Goal: Task Accomplishment & Management: Manage account settings

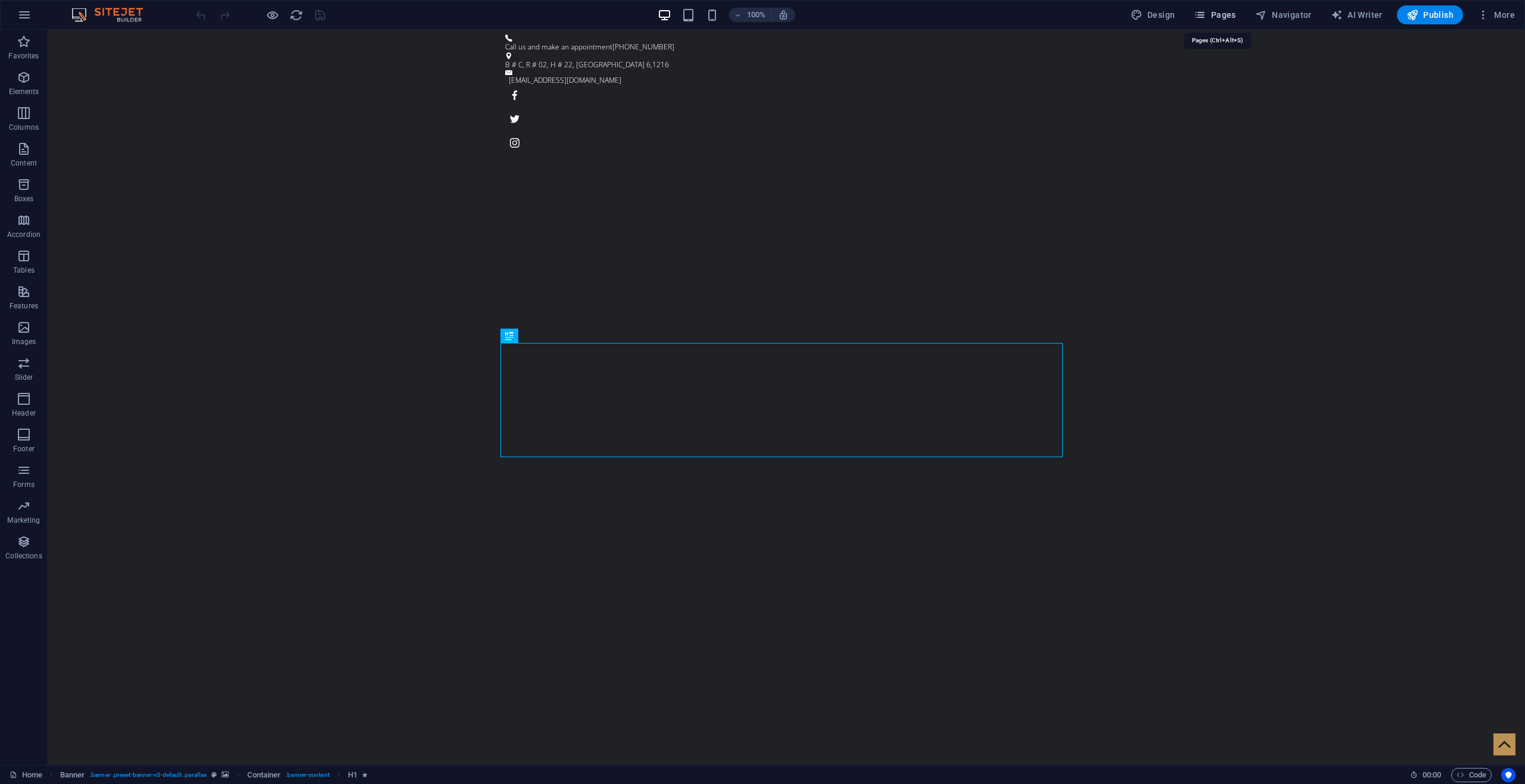
click at [1224, 14] on span "Pages" at bounding box center [1214, 14] width 42 height 12
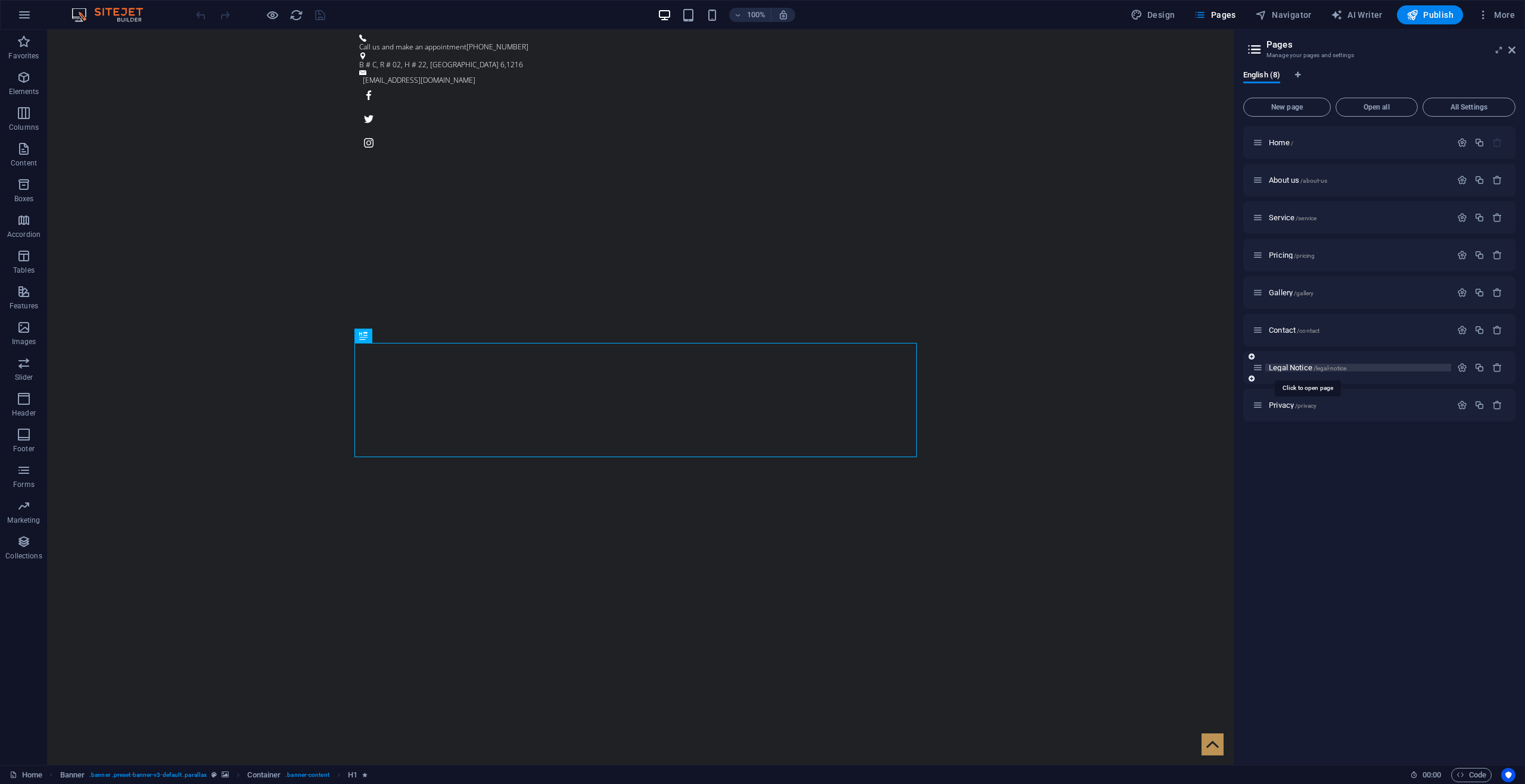
click at [1301, 370] on span "Legal Notice /legal-notice" at bounding box center [1308, 367] width 77 height 9
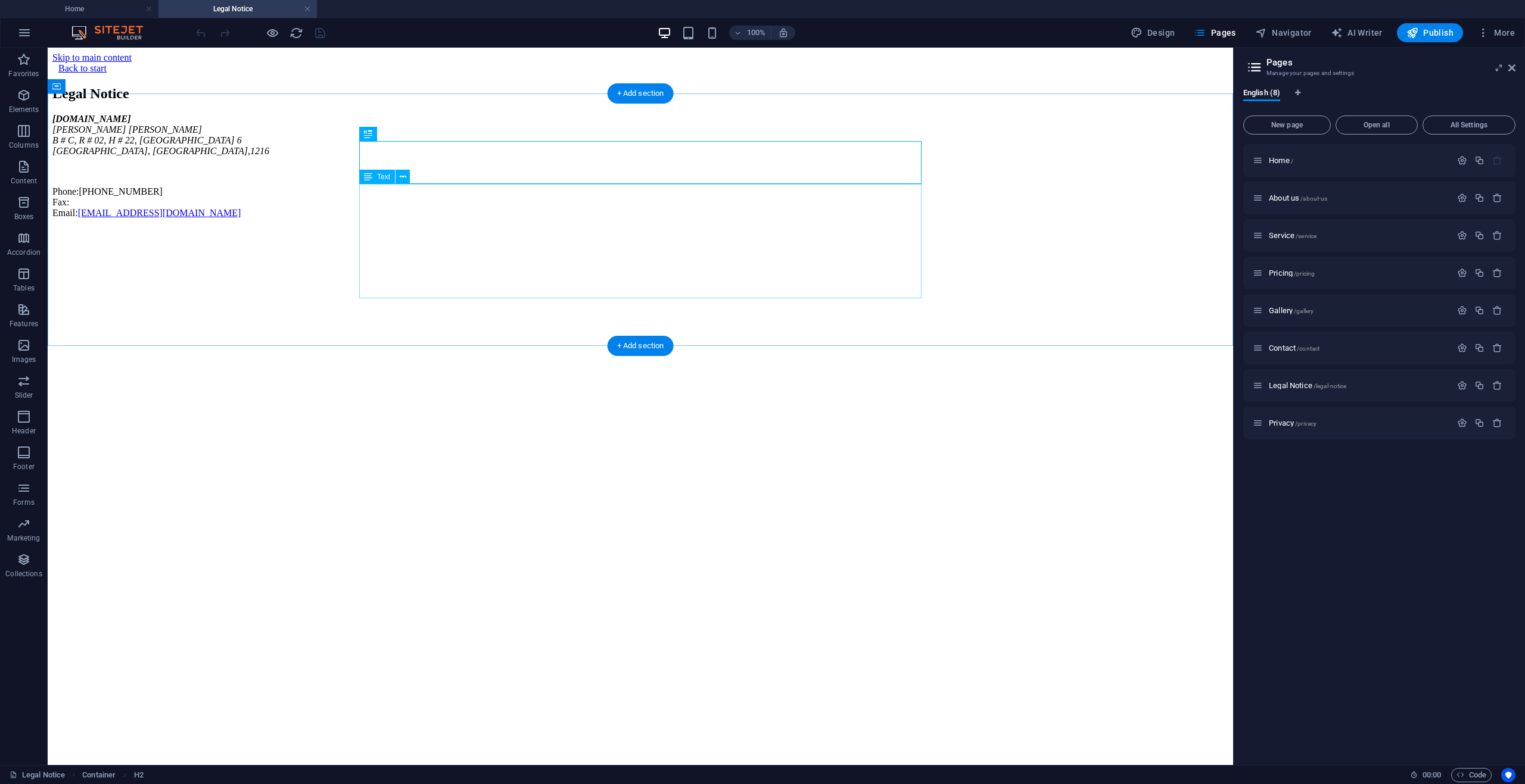
click at [389, 208] on div "[DOMAIN_NAME] [PERSON_NAME][STREET_ADDRESS] Phone: [PHONE_NUMBER] Fax: Email: […" at bounding box center [640, 166] width 1176 height 105
click at [392, 207] on div "[DOMAIN_NAME] [PERSON_NAME][STREET_ADDRESS] Phone: [PHONE_NUMBER] Fax: Email: […" at bounding box center [640, 166] width 1176 height 105
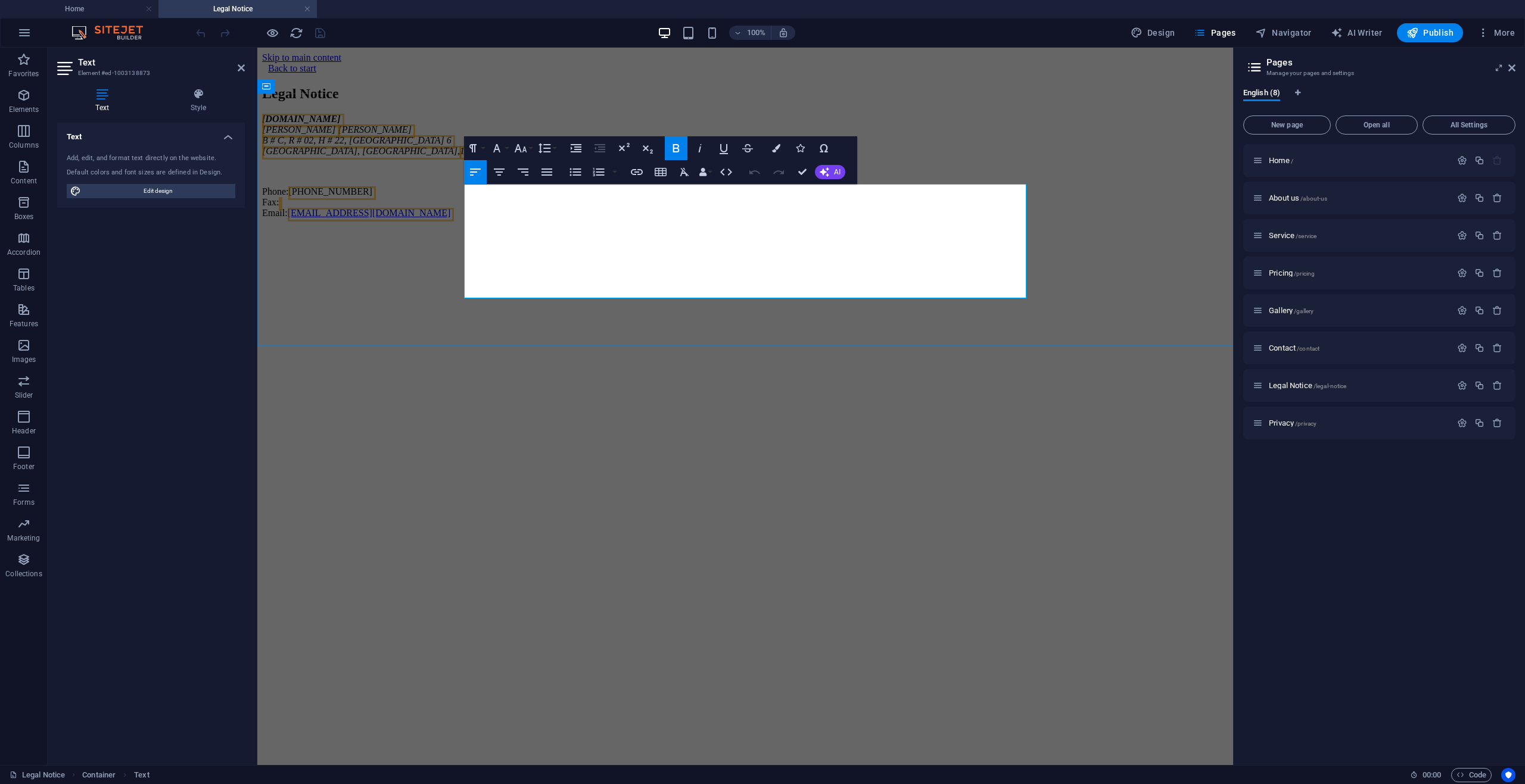
click at [412, 135] on span "[PERSON_NAME]" at bounding box center [375, 130] width 74 height 10
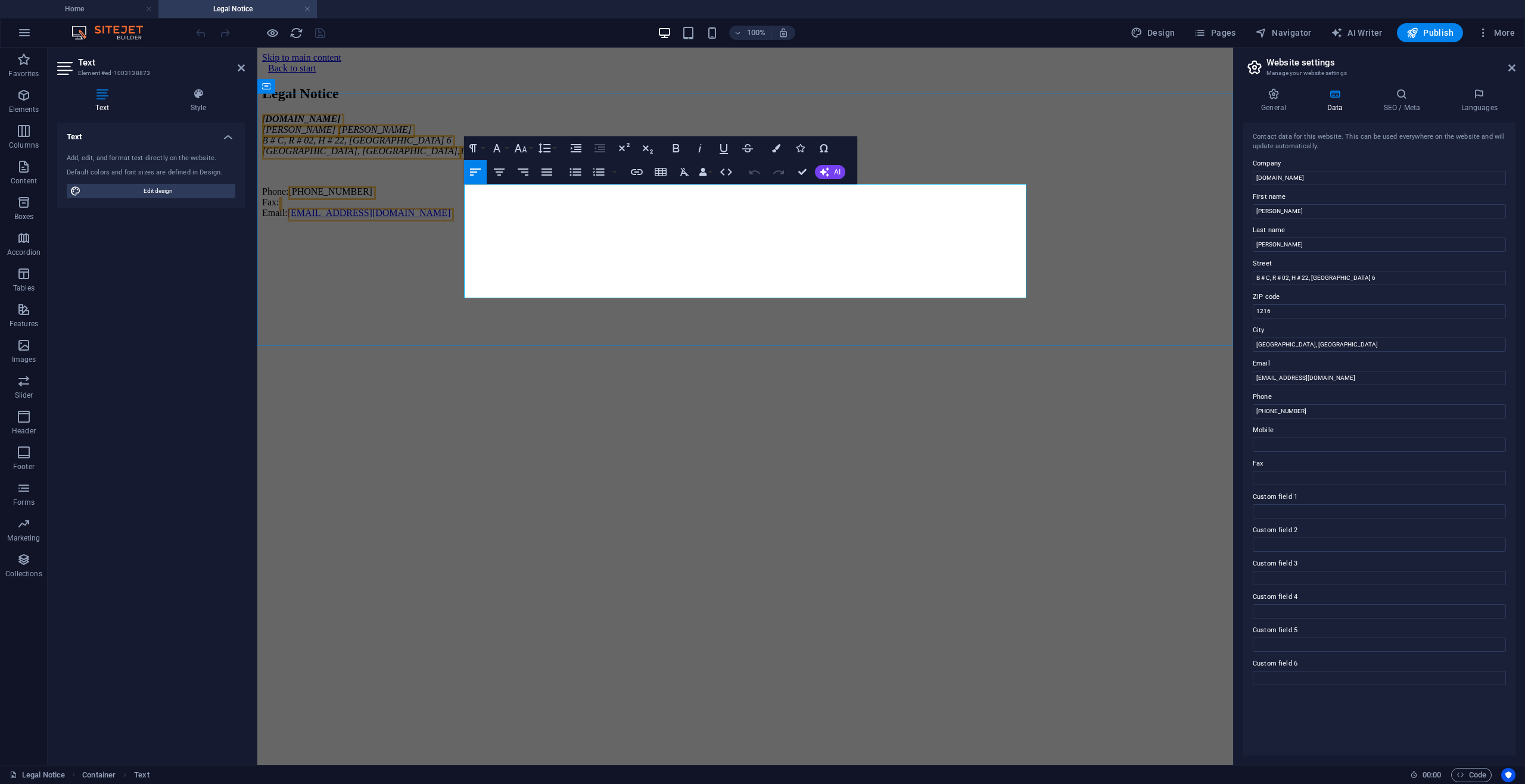
click at [412, 135] on span "[PERSON_NAME]" at bounding box center [375, 130] width 74 height 10
click at [487, 218] on p "Phone: [PHONE_NUMBER] Fax: Email: [EMAIL_ADDRESS][DOMAIN_NAME]" at bounding box center [745, 203] width 967 height 32
click at [490, 218] on p "Phone: [PHONE_NUMBER] Fax: Email: [EMAIL_ADDRESS][DOMAIN_NAME]" at bounding box center [745, 203] width 967 height 32
click at [491, 218] on p "Phone: [PHONE_NUMBER] Fax: Email: [EMAIL_ADDRESS][DOMAIN_NAME]" at bounding box center [745, 203] width 967 height 32
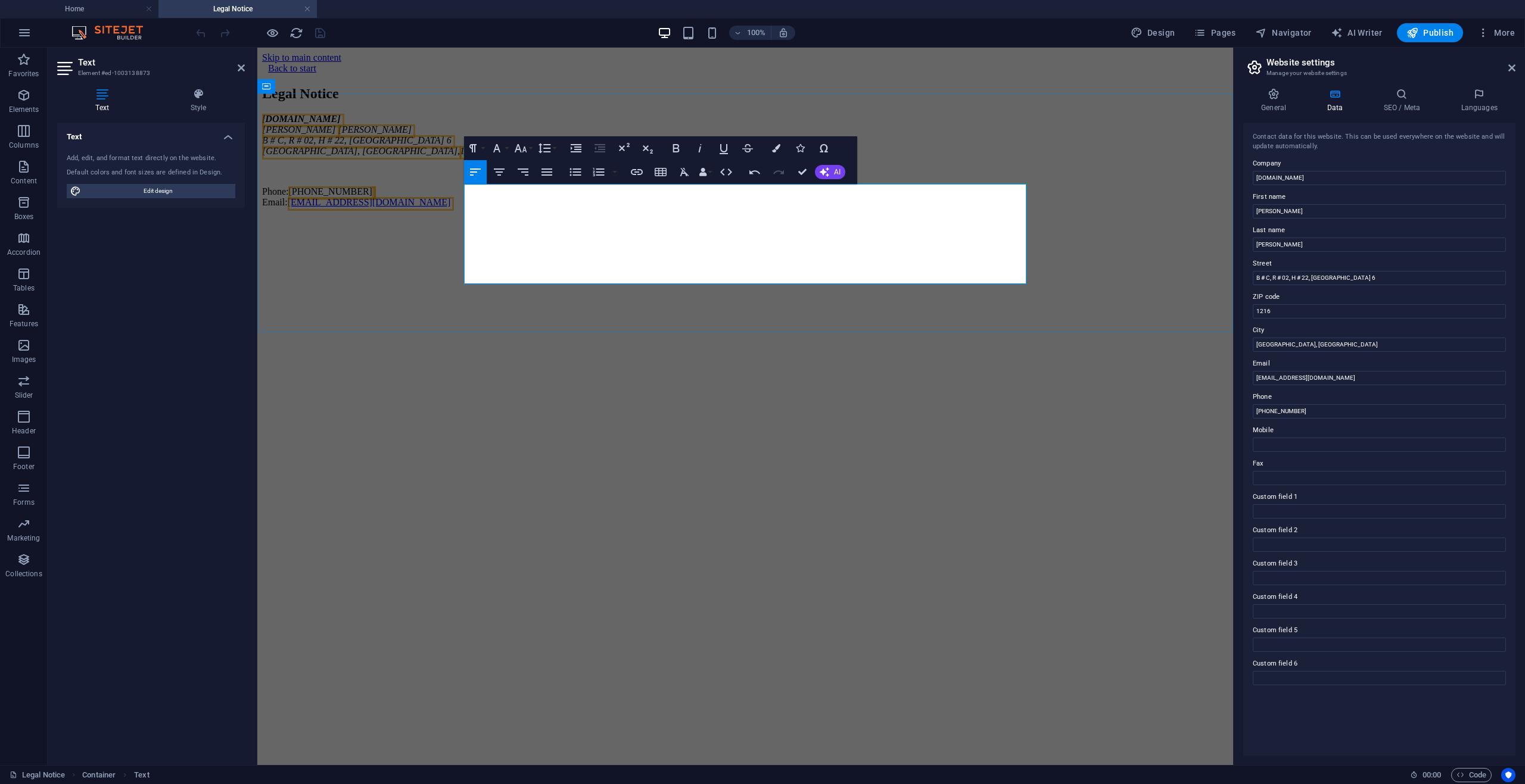
click at [626, 208] on p "Phone: [PHONE_NUMBER] Email: [EMAIL_ADDRESS][DOMAIN_NAME]" at bounding box center [745, 197] width 967 height 21
click at [527, 157] on address "[DOMAIN_NAME] [PERSON_NAME][STREET_ADDRESS]" at bounding box center [745, 135] width 967 height 43
click at [452, 145] on span "B # C, R # 02, H # 22, [GEOGRAPHIC_DATA] 6" at bounding box center [357, 140] width 190 height 10
click at [348, 145] on span "[STREET_ADDRESS]" at bounding box center [305, 140] width 85 height 10
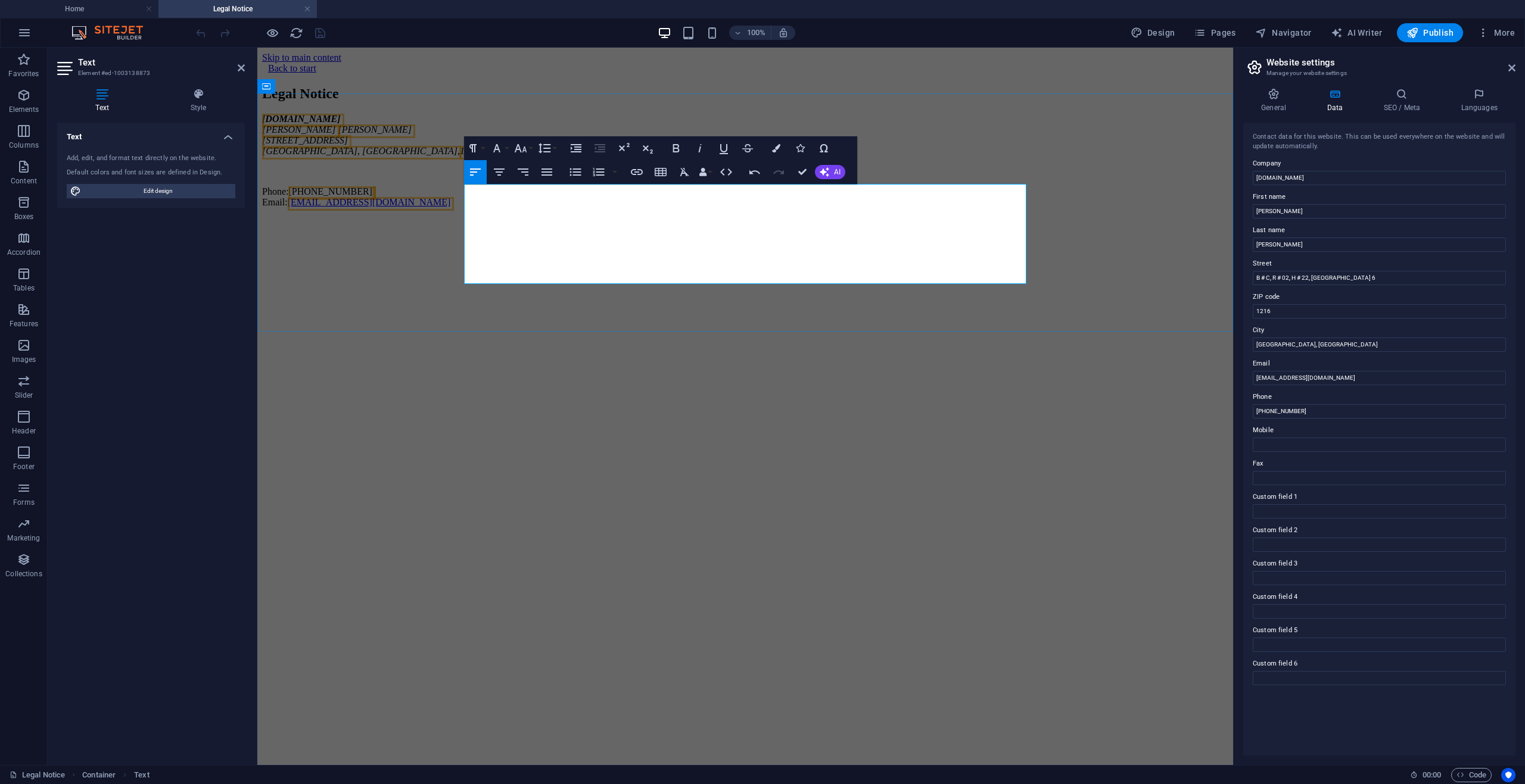
click at [348, 145] on span "[STREET_ADDRESS]" at bounding box center [305, 140] width 85 height 10
click at [321, 33] on div at bounding box center [260, 32] width 134 height 19
click at [983, 218] on html "Skip to main content Back to start Legal Notice [DOMAIN_NAME] [PERSON_NAME][STR…" at bounding box center [745, 132] width 976 height 170
click at [1166, 208] on div "Legal Notice [DOMAIN_NAME] [PERSON_NAME][STREET_ADDRESS] Phone: [PHONE_NUMBER] …" at bounding box center [745, 147] width 967 height 122
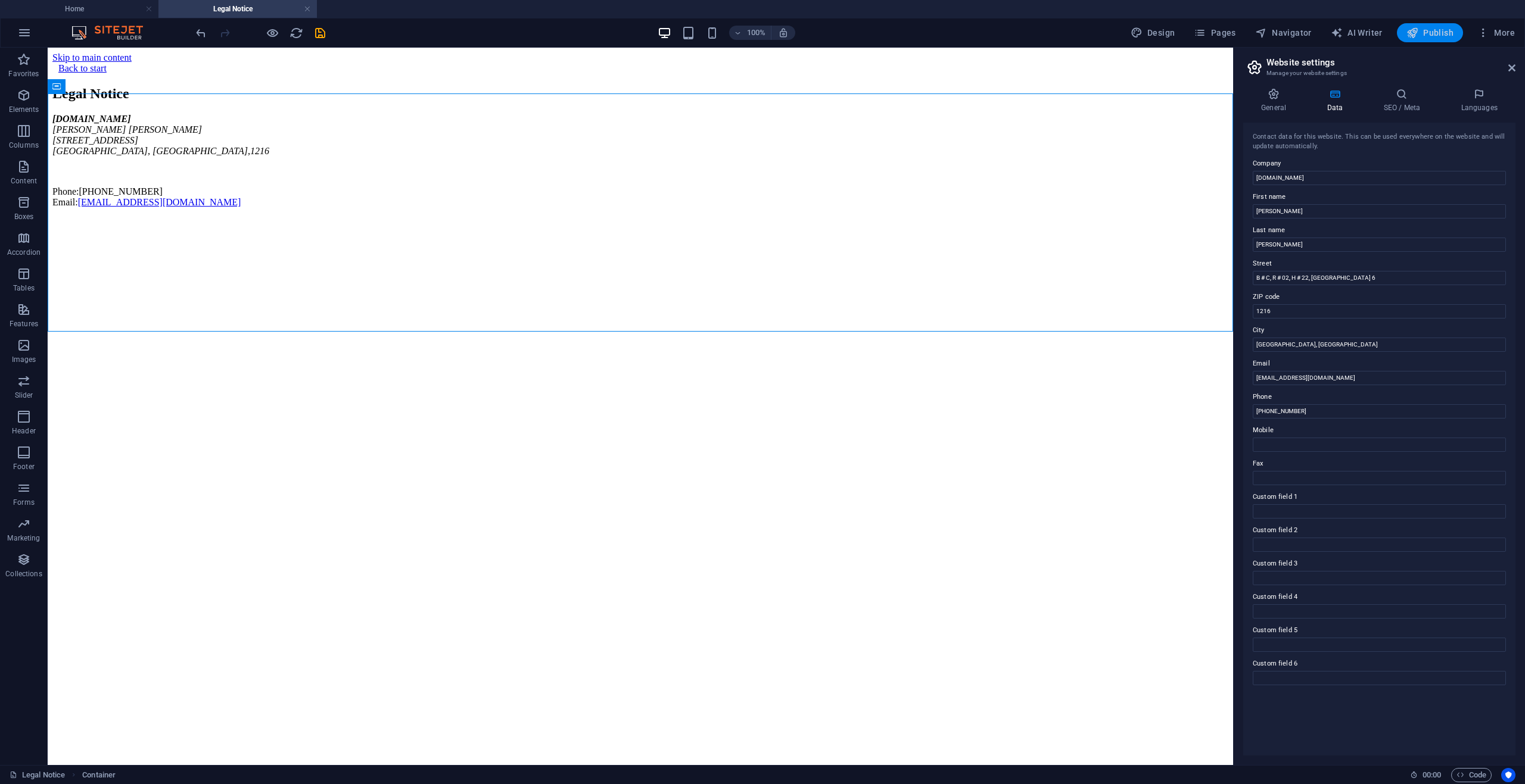
click at [1427, 29] on span "Publish" at bounding box center [1430, 32] width 47 height 12
